Goal: Task Accomplishment & Management: Use online tool/utility

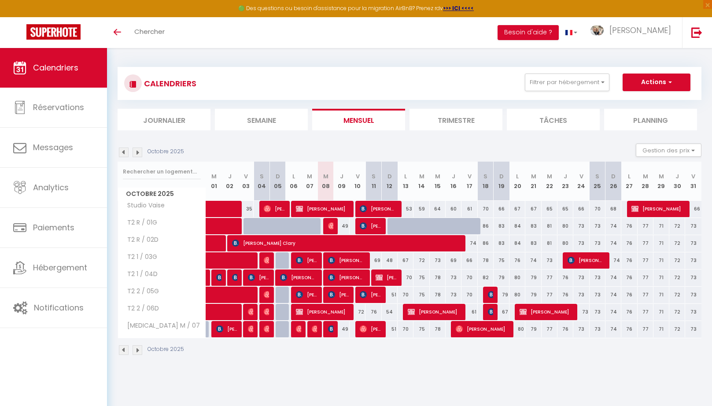
scroll to position [48, 0]
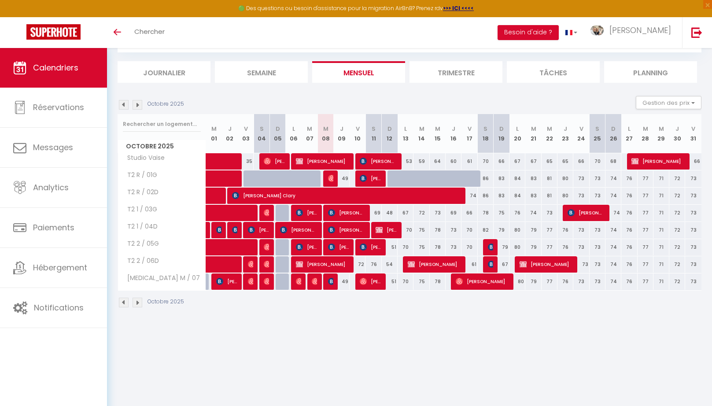
drag, startPoint x: 471, startPoint y: 284, endPoint x: 463, endPoint y: 284, distance: 7.5
click at [471, 284] on span "[PERSON_NAME]" at bounding box center [481, 281] width 53 height 17
select select "OK"
select select "0"
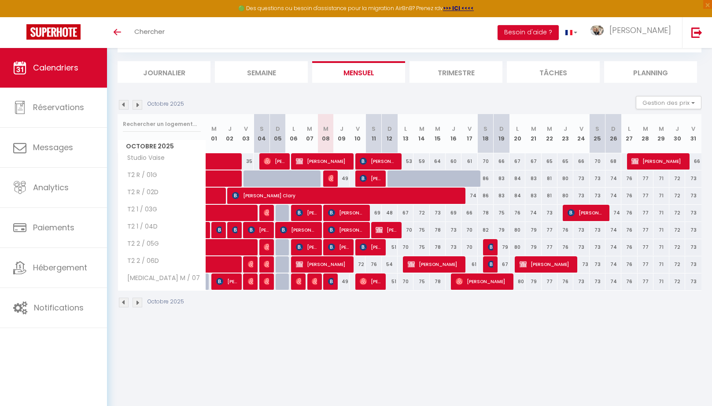
select select "0"
select select "1"
select select
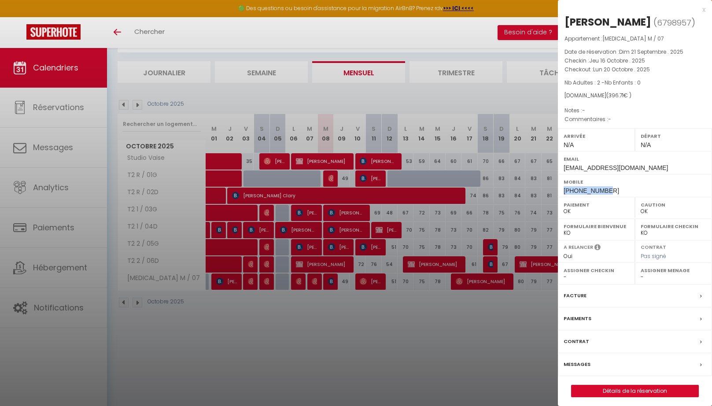
drag, startPoint x: 612, startPoint y: 189, endPoint x: 563, endPoint y: 187, distance: 48.9
click at [563, 187] on div "Mobile [PHONE_NUMBER]" at bounding box center [635, 185] width 154 height 23
copy span "[PHONE_NUMBER]"
